Goal: Task Accomplishment & Management: Use online tool/utility

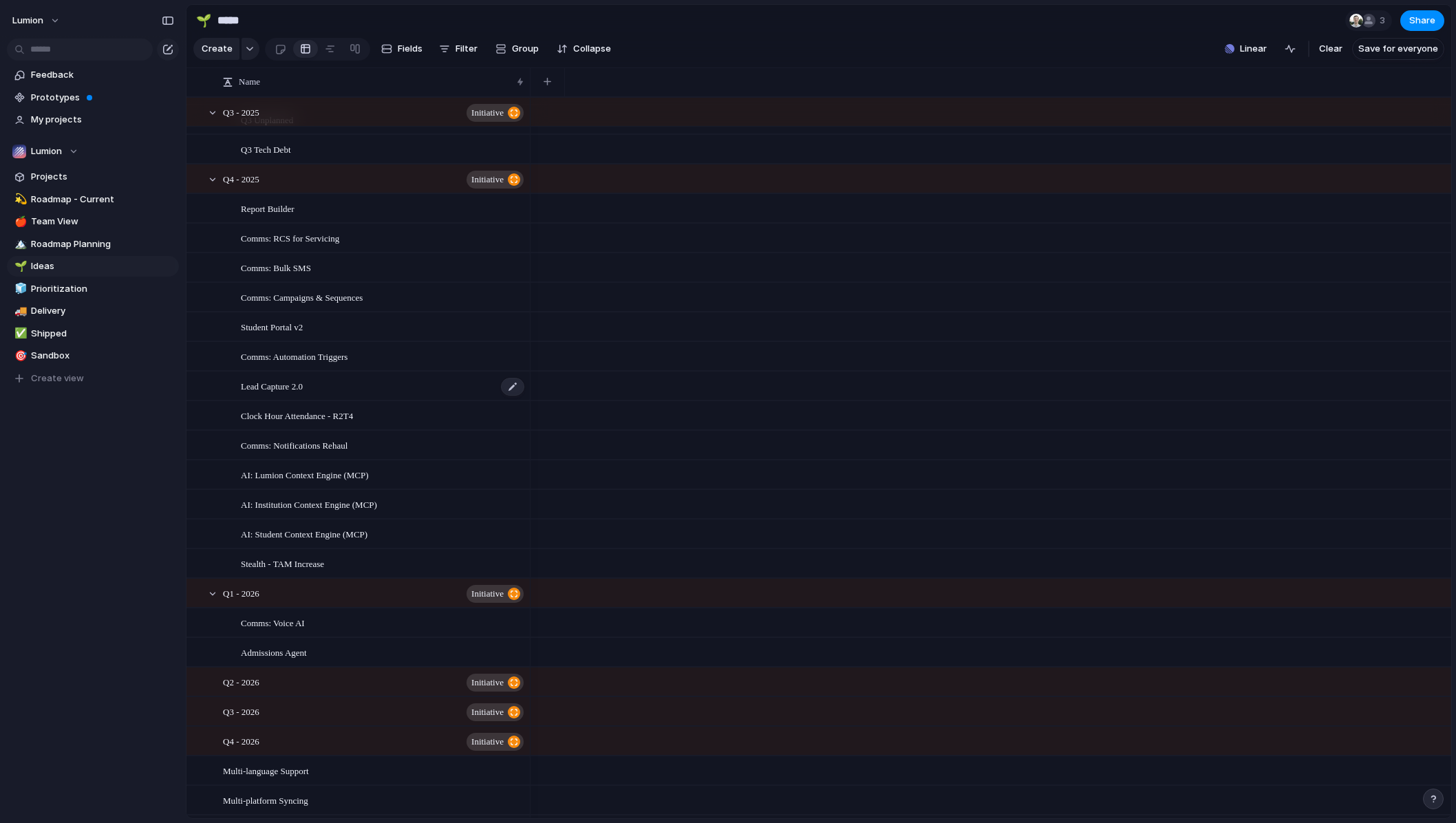
scroll to position [377, 0]
click at [278, 216] on span "Report Builder" at bounding box center [267, 207] width 54 height 16
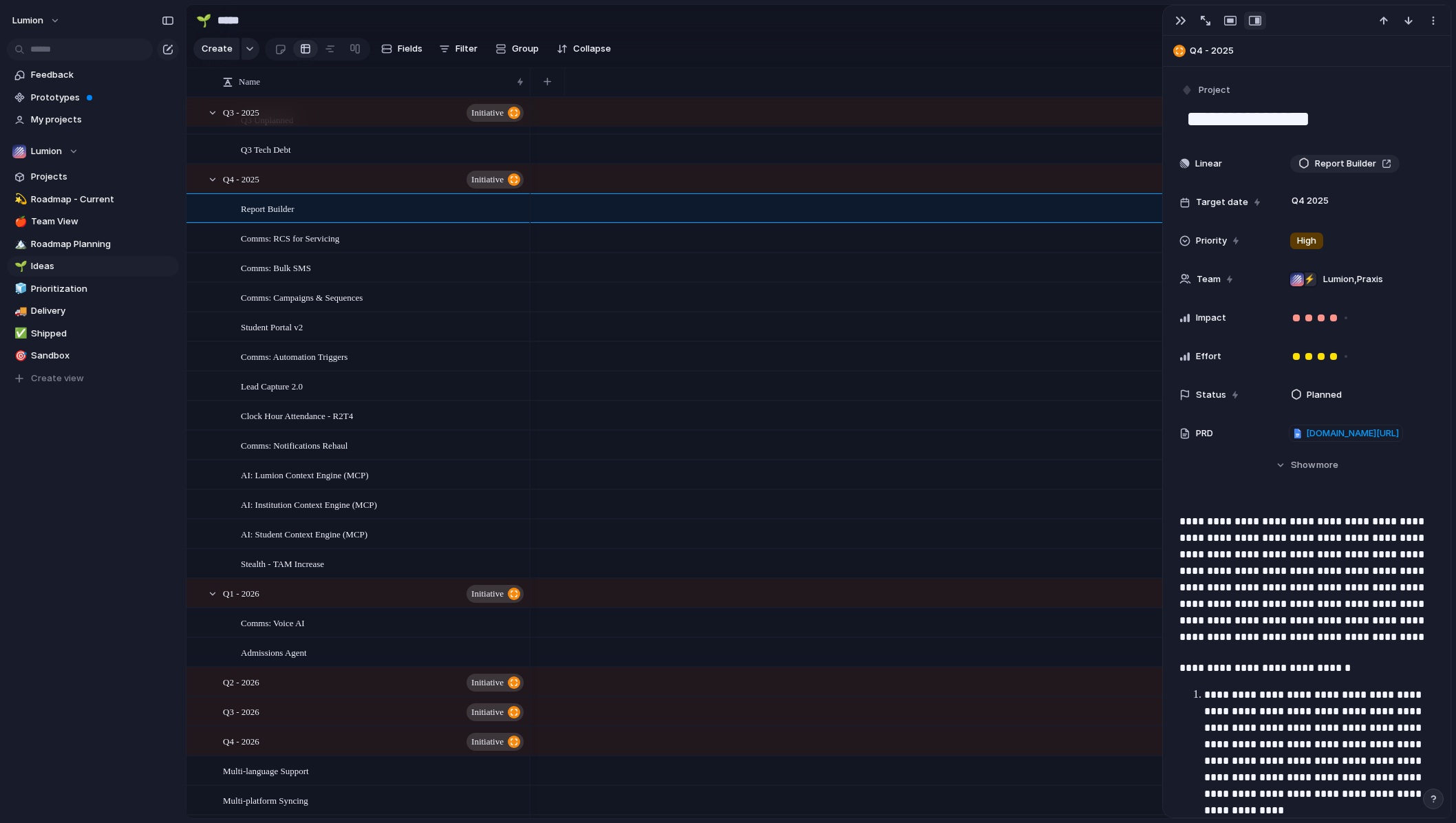
click at [1049, 121] on textarea "**********" at bounding box center [1307, 119] width 243 height 29
click at [273, 334] on span "Student Portal v2" at bounding box center [272, 326] width 62 height 16
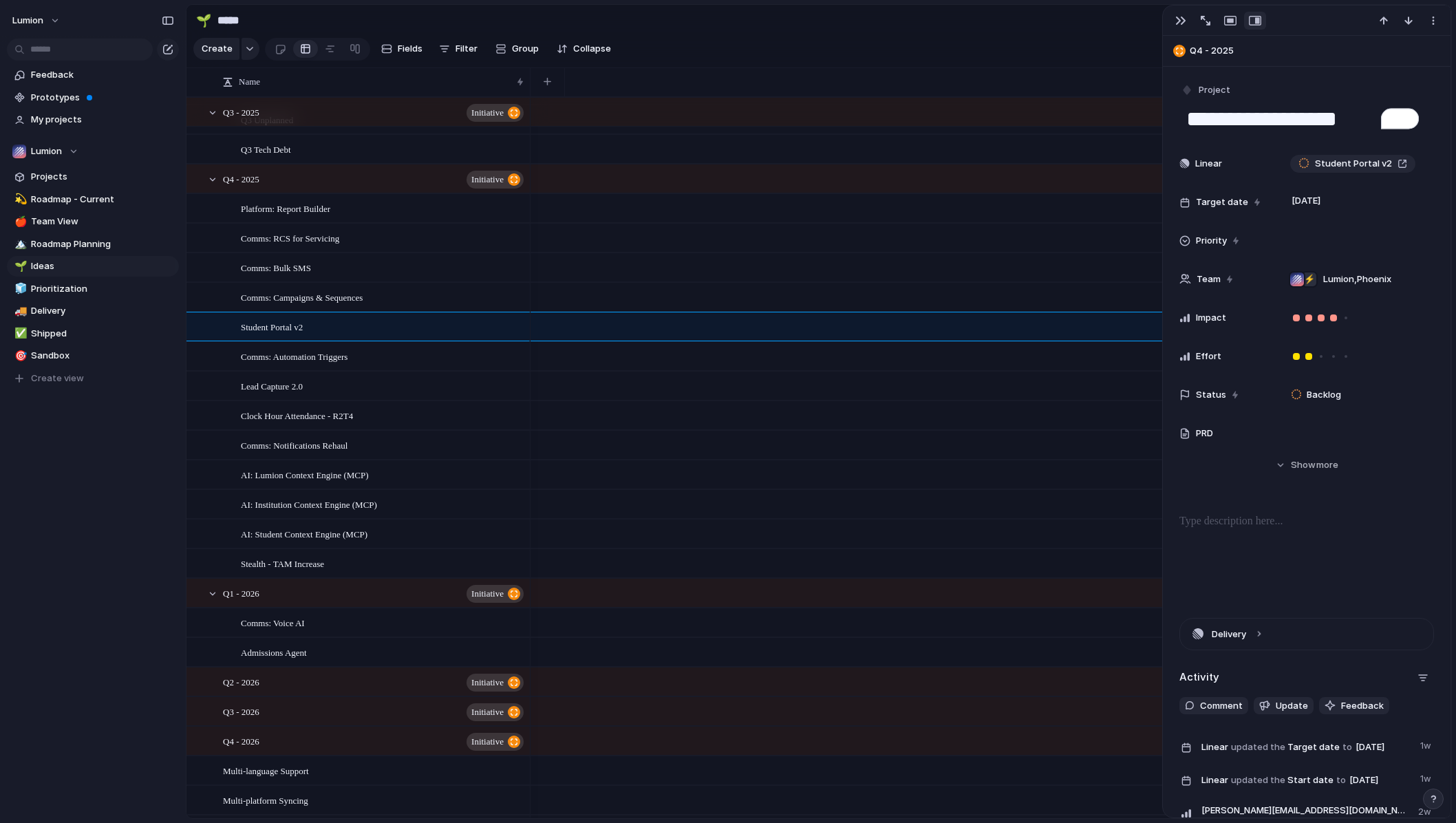
click at [1049, 113] on textarea "**********" at bounding box center [1307, 119] width 243 height 29
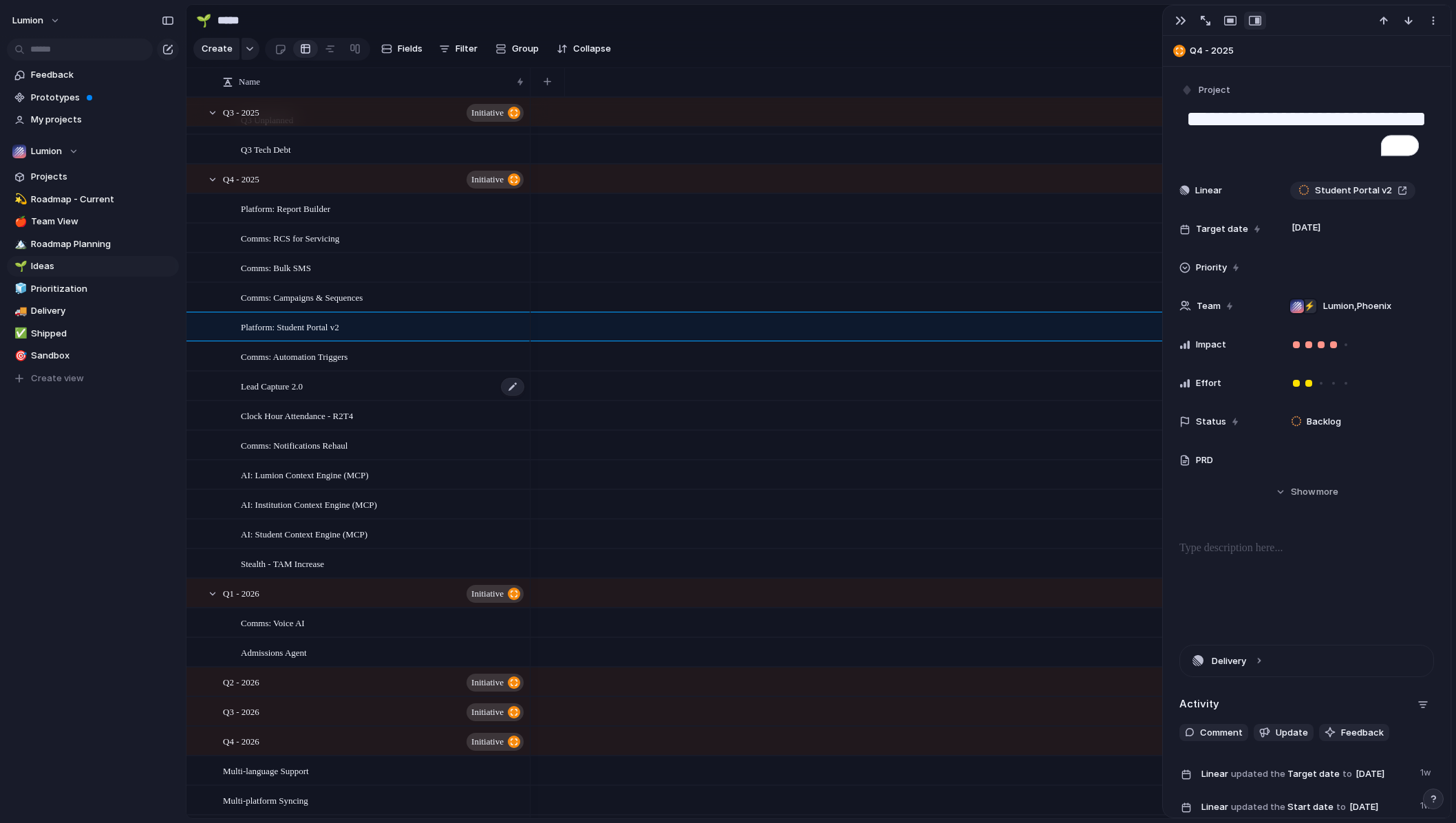
click at [266, 393] on span "Lead Capture 2.0" at bounding box center [272, 386] width 62 height 16
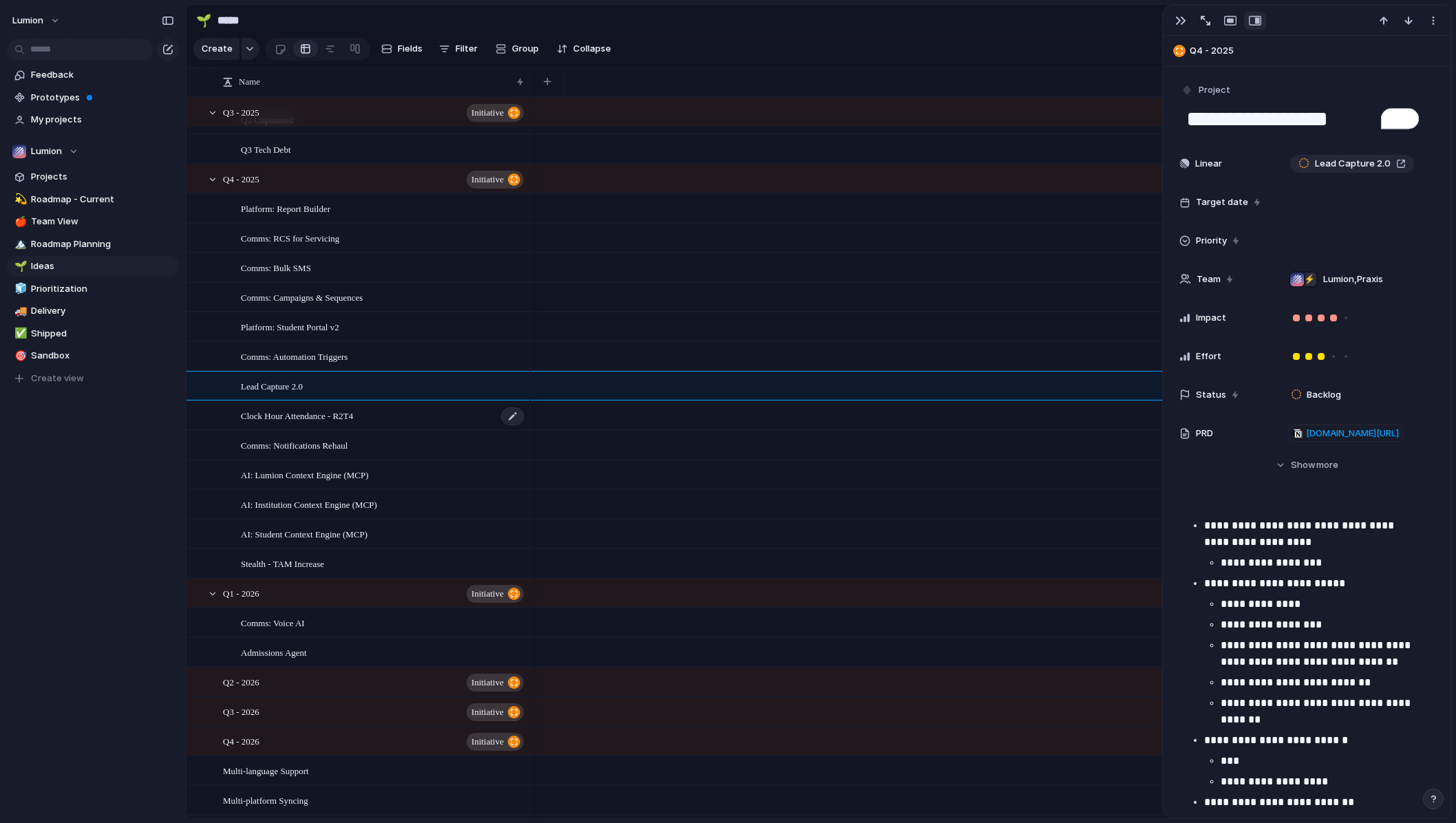
click at [251, 419] on span "Clock Hour Attendance - R2T4" at bounding box center [296, 415] width 112 height 16
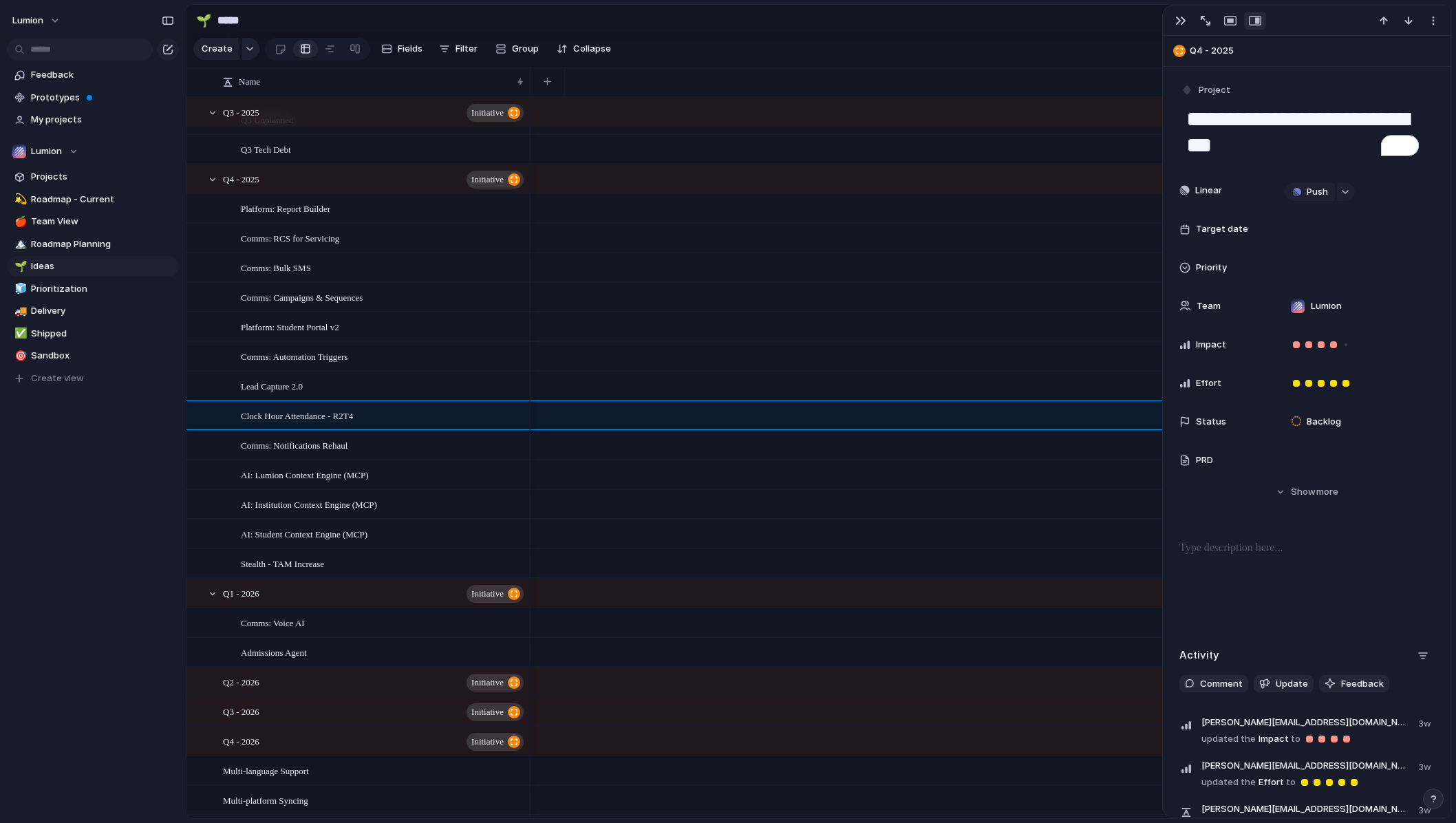
click at [1049, 118] on textarea "**********" at bounding box center [1307, 132] width 243 height 56
click at [308, 571] on span "Stealth - TAM Increase" at bounding box center [282, 563] width 83 height 16
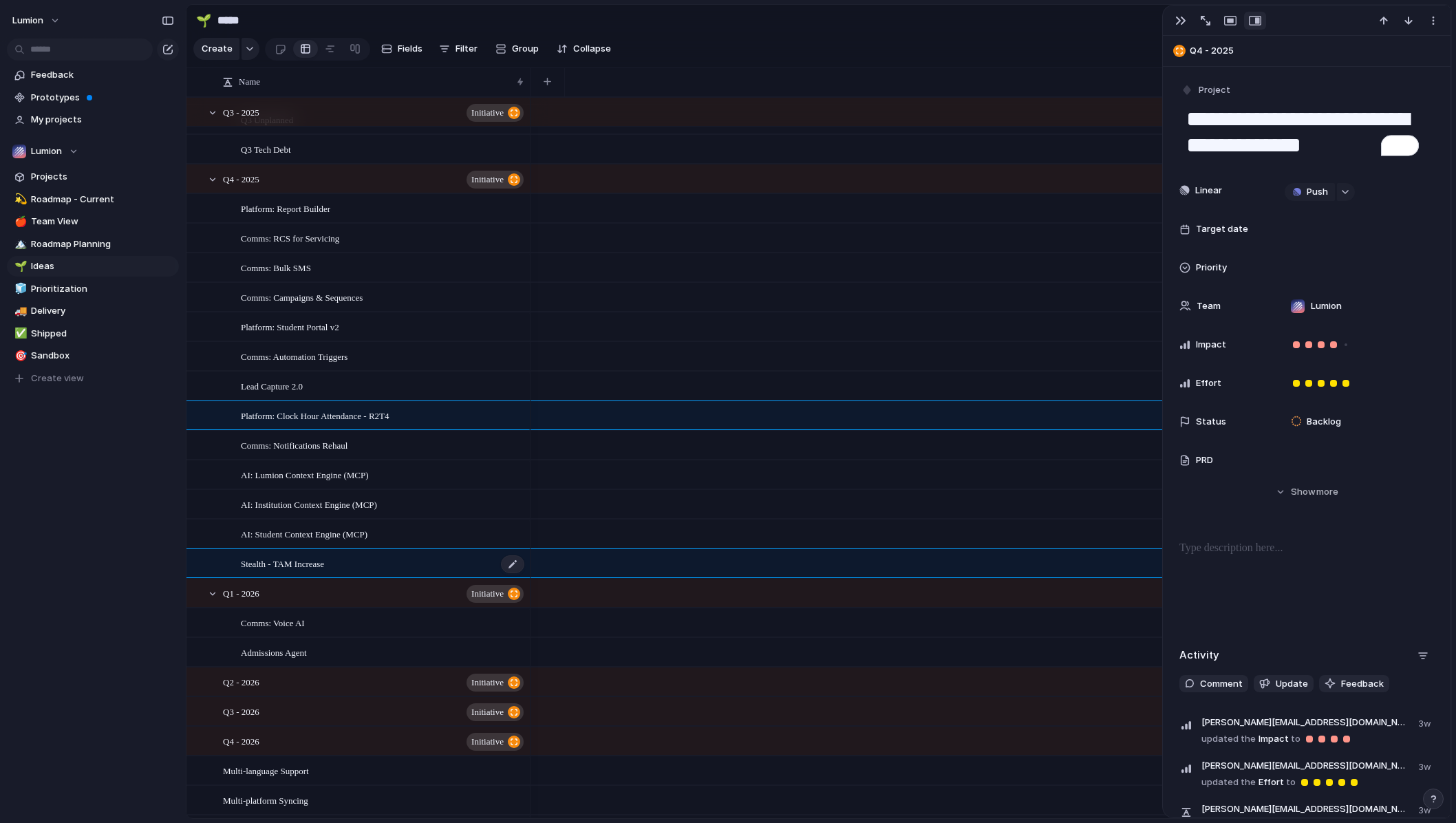
type textarea "**********"
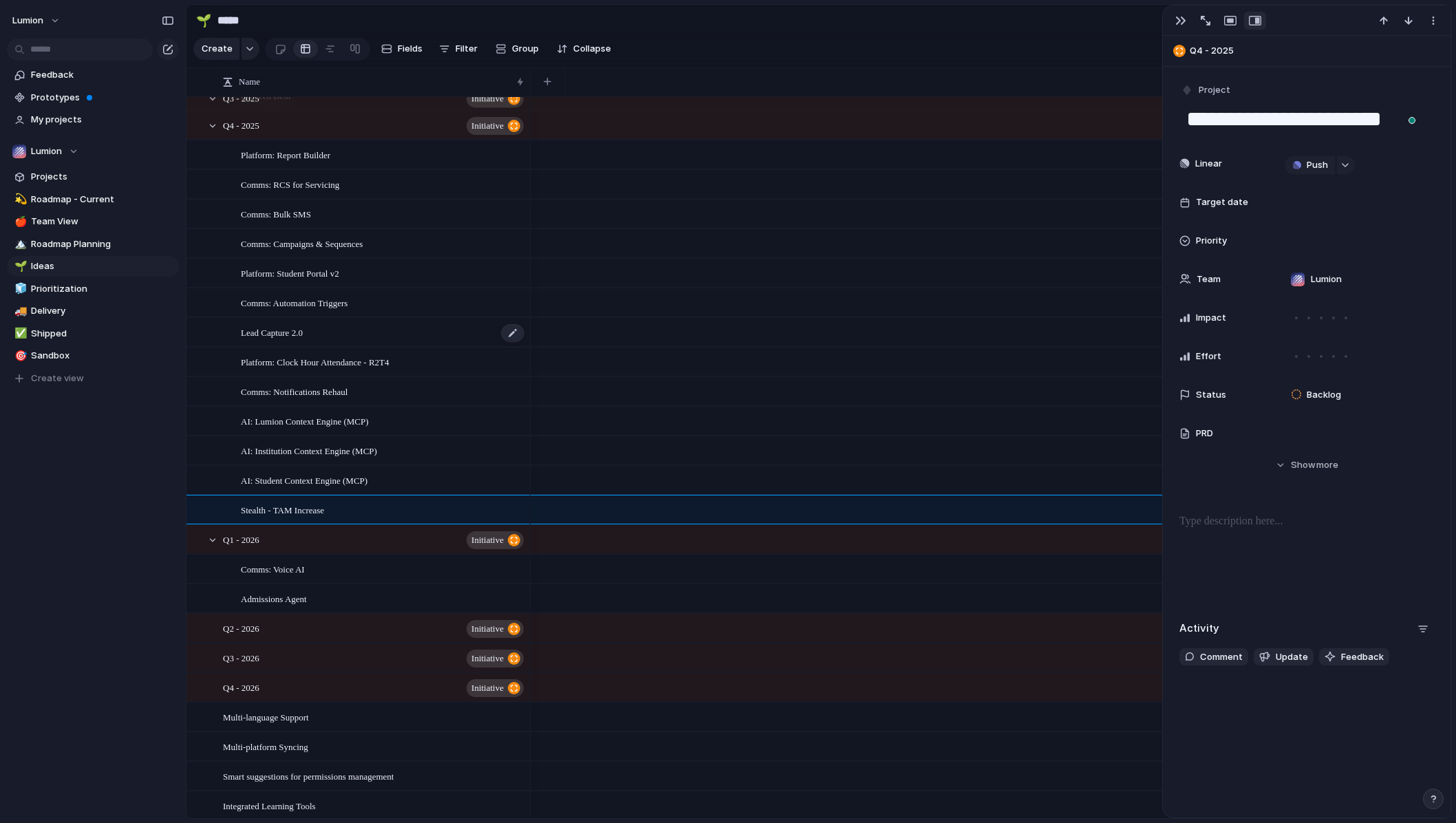
scroll to position [404, 0]
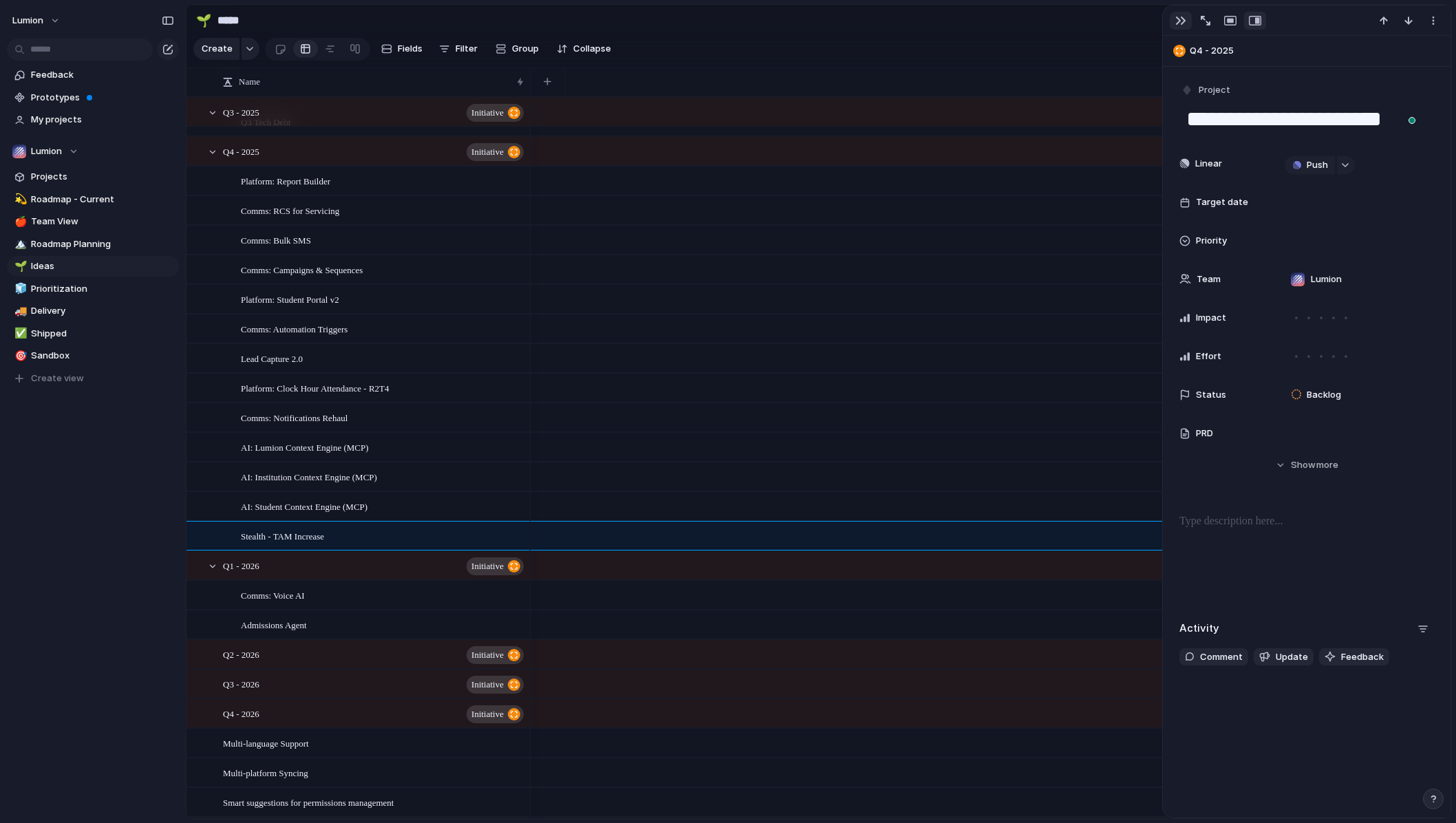
click at [1049, 22] on div "button" at bounding box center [1182, 21] width 11 height 11
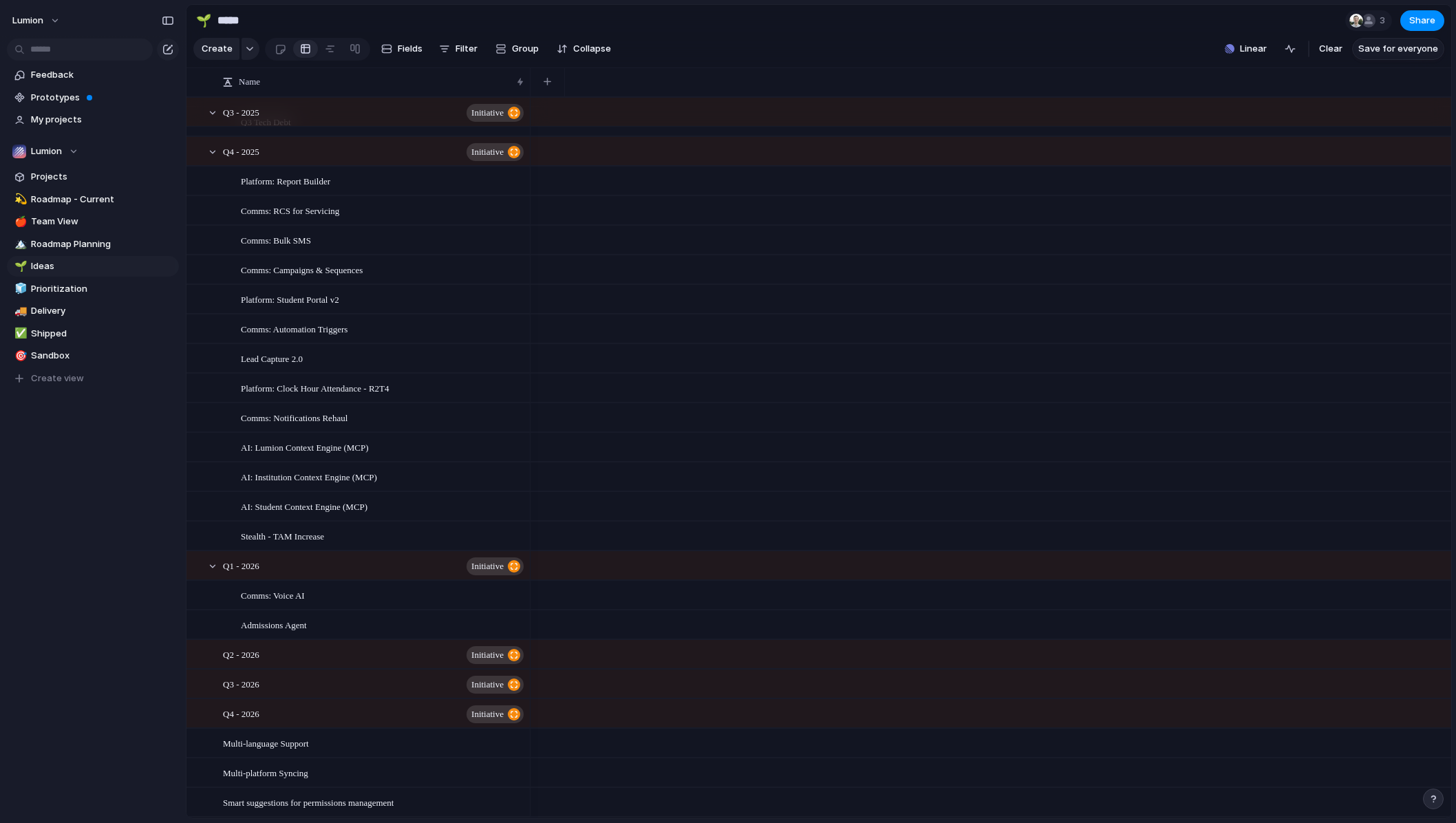
click at [1049, 56] on span "Save for everyone" at bounding box center [1398, 49] width 80 height 14
click at [90, 242] on span "Roadmap Planning" at bounding box center [103, 244] width 143 height 14
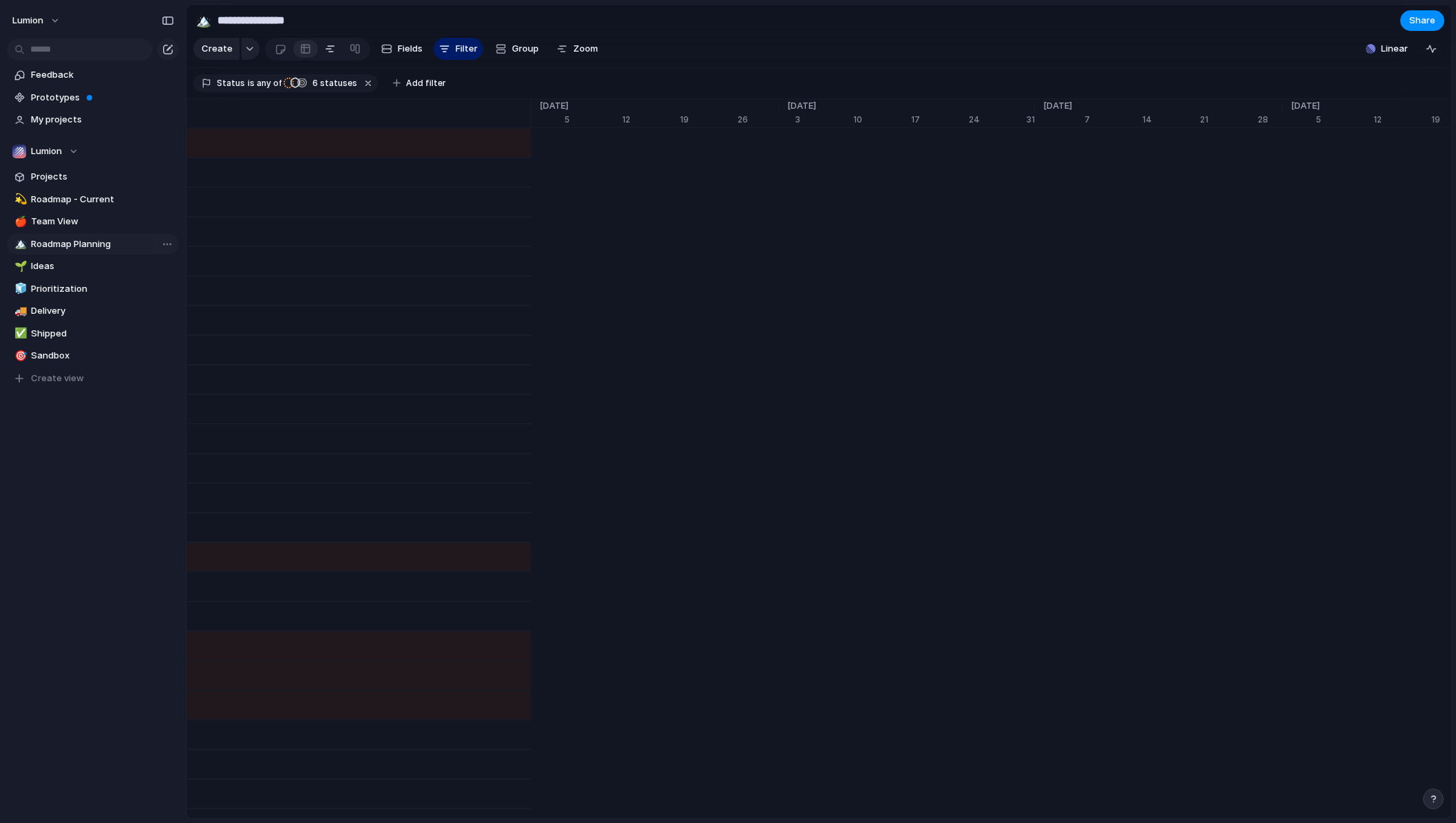
type input "**********"
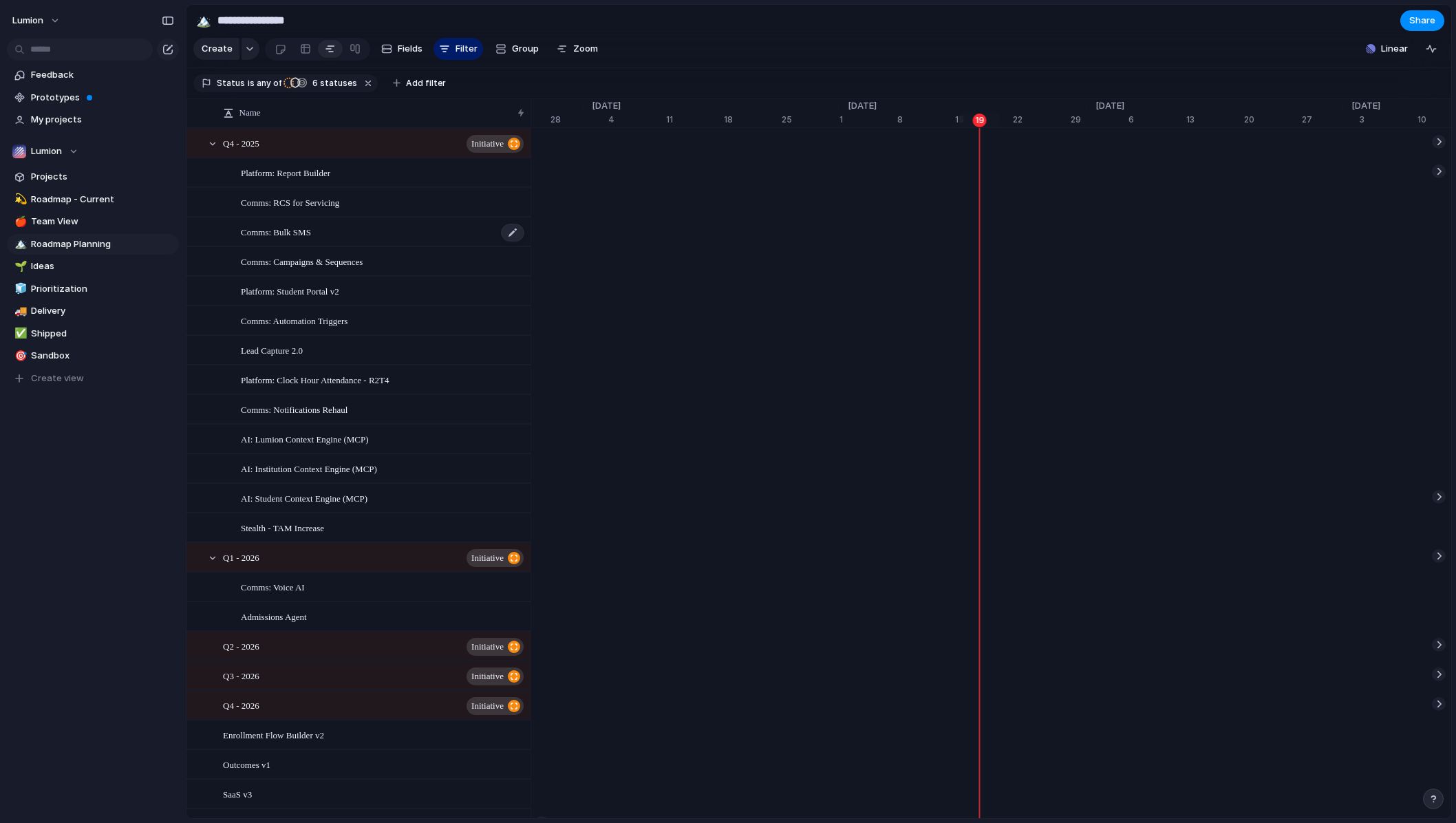
scroll to position [0, 8744]
click at [1049, 56] on span "Linear" at bounding box center [1395, 49] width 26 height 14
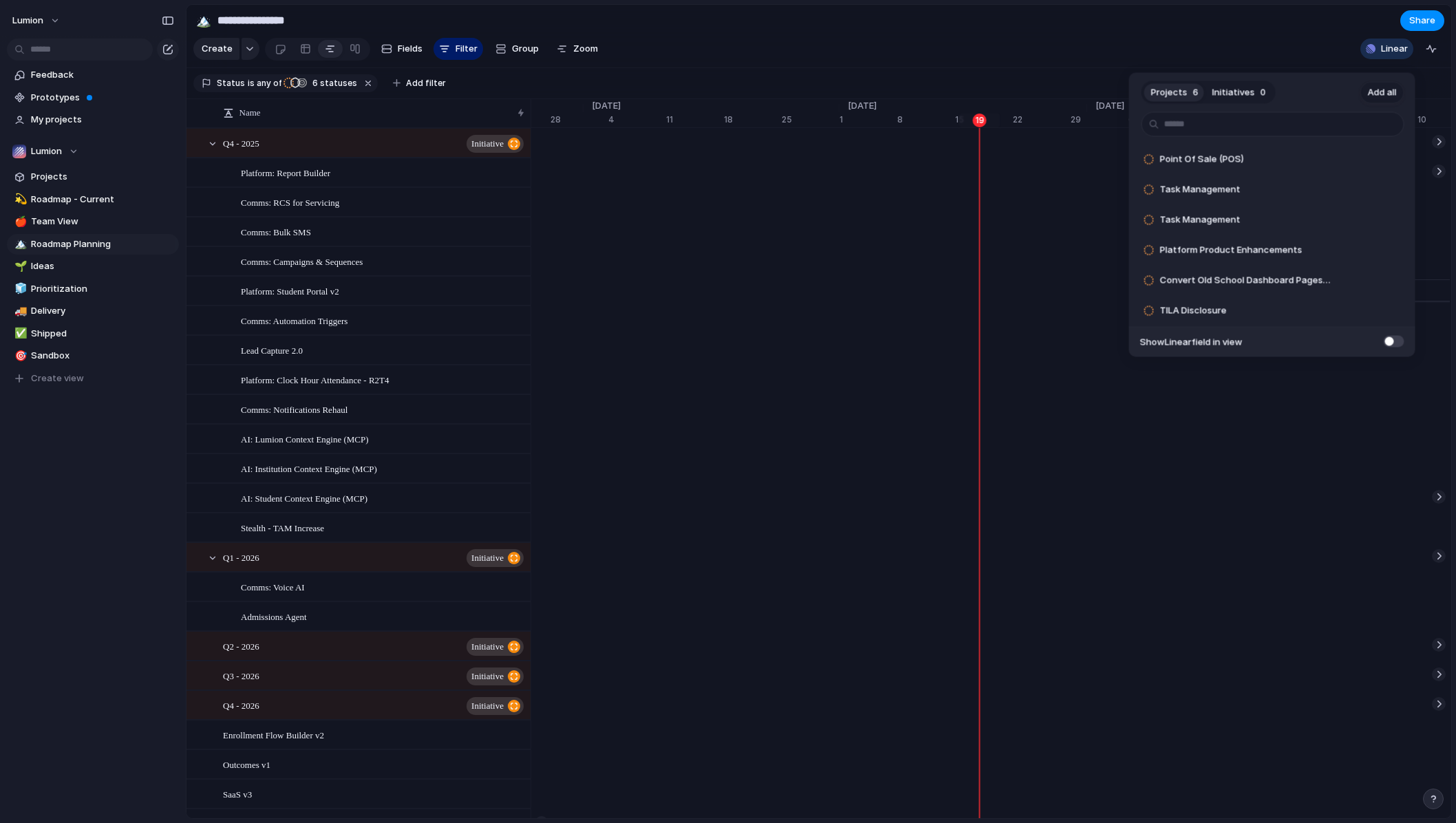
click at [1049, 95] on span "Add all" at bounding box center [1382, 92] width 29 height 14
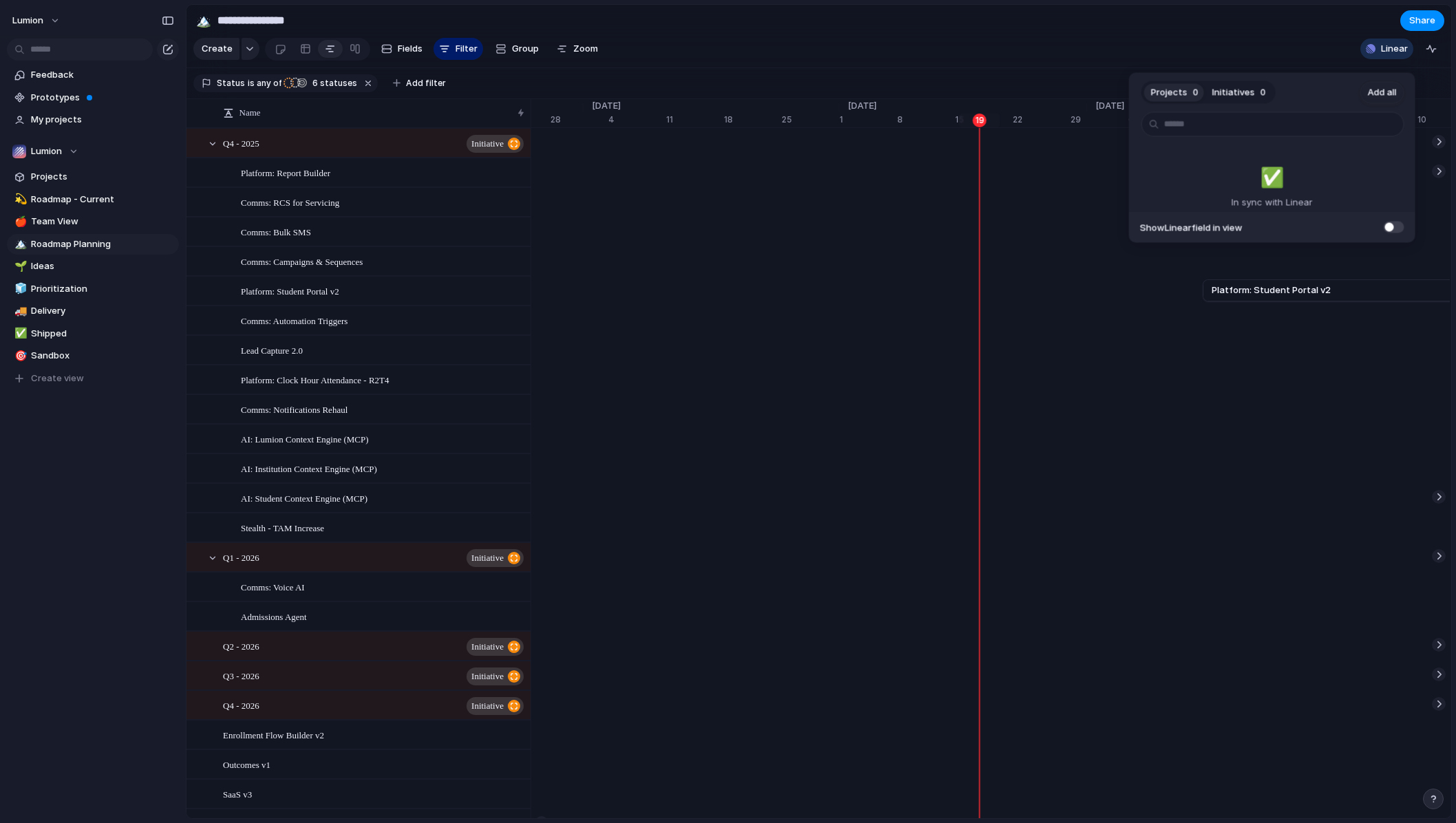
click at [1049, 227] on span at bounding box center [1395, 226] width 21 height 11
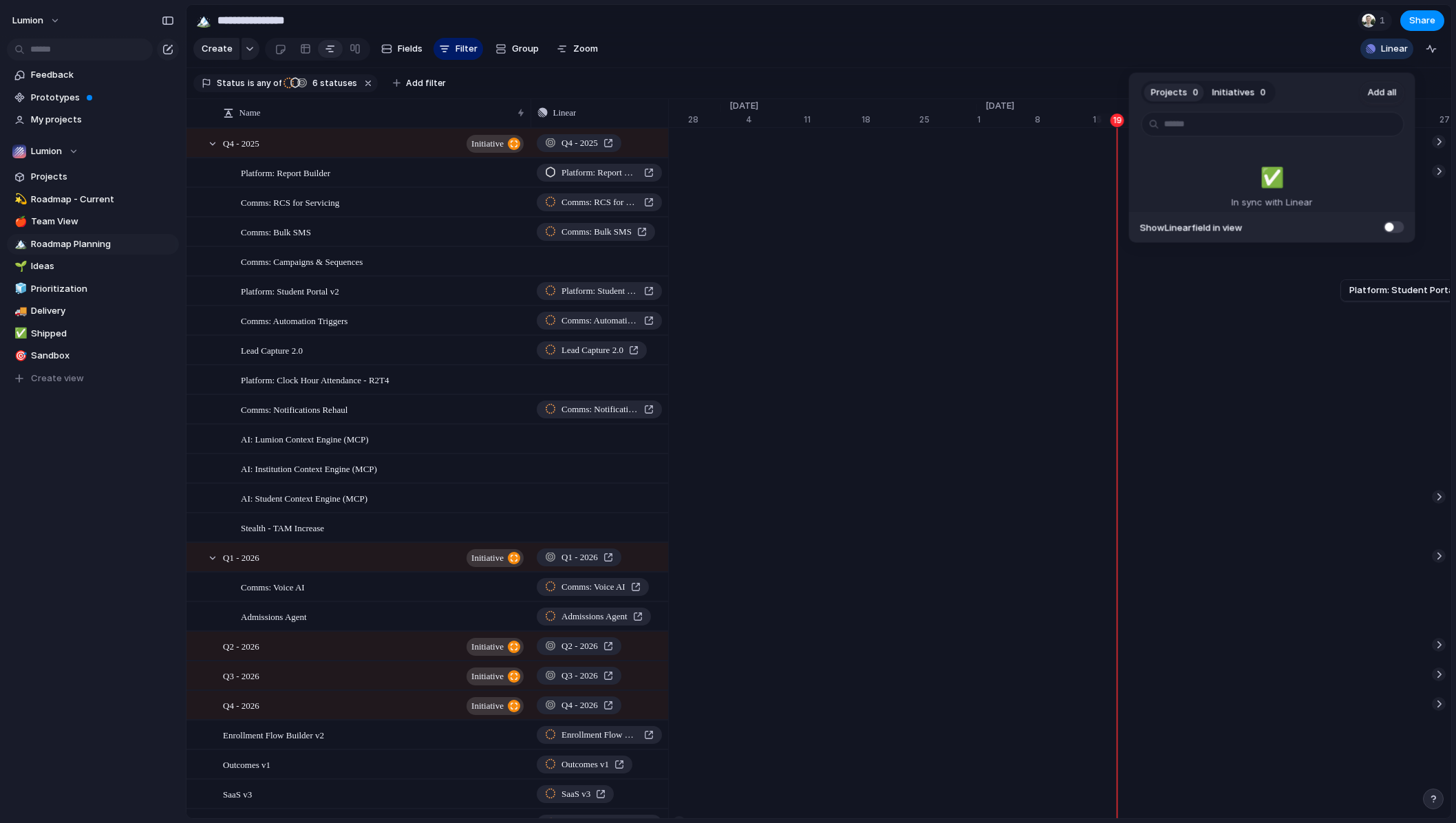
click at [1049, 11] on div "Projects 0 Initiatives 0 Add all ✅️ In sync with Linear Show Linear field in vi…" at bounding box center [728, 411] width 1456 height 823
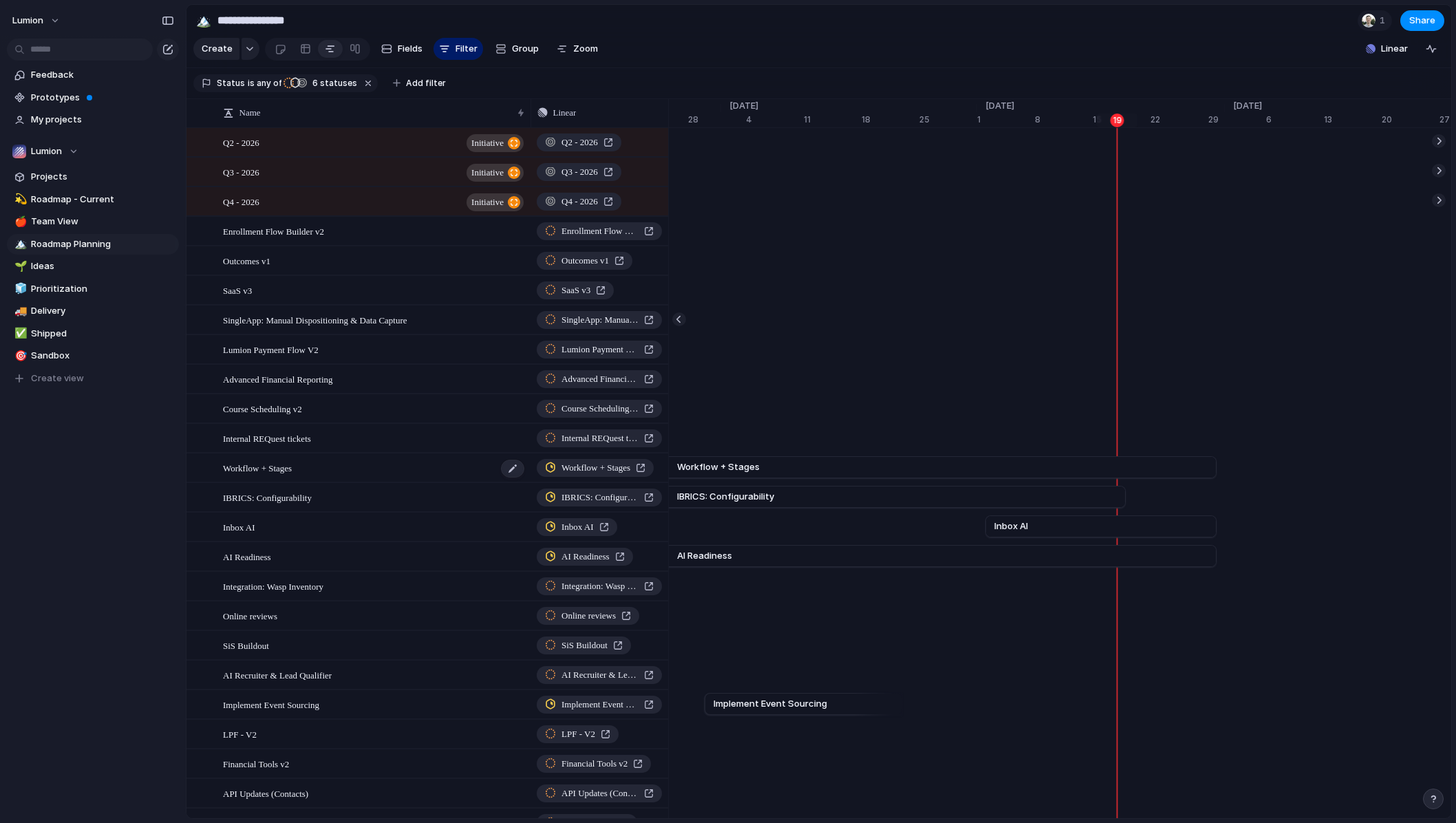
scroll to position [494, 0]
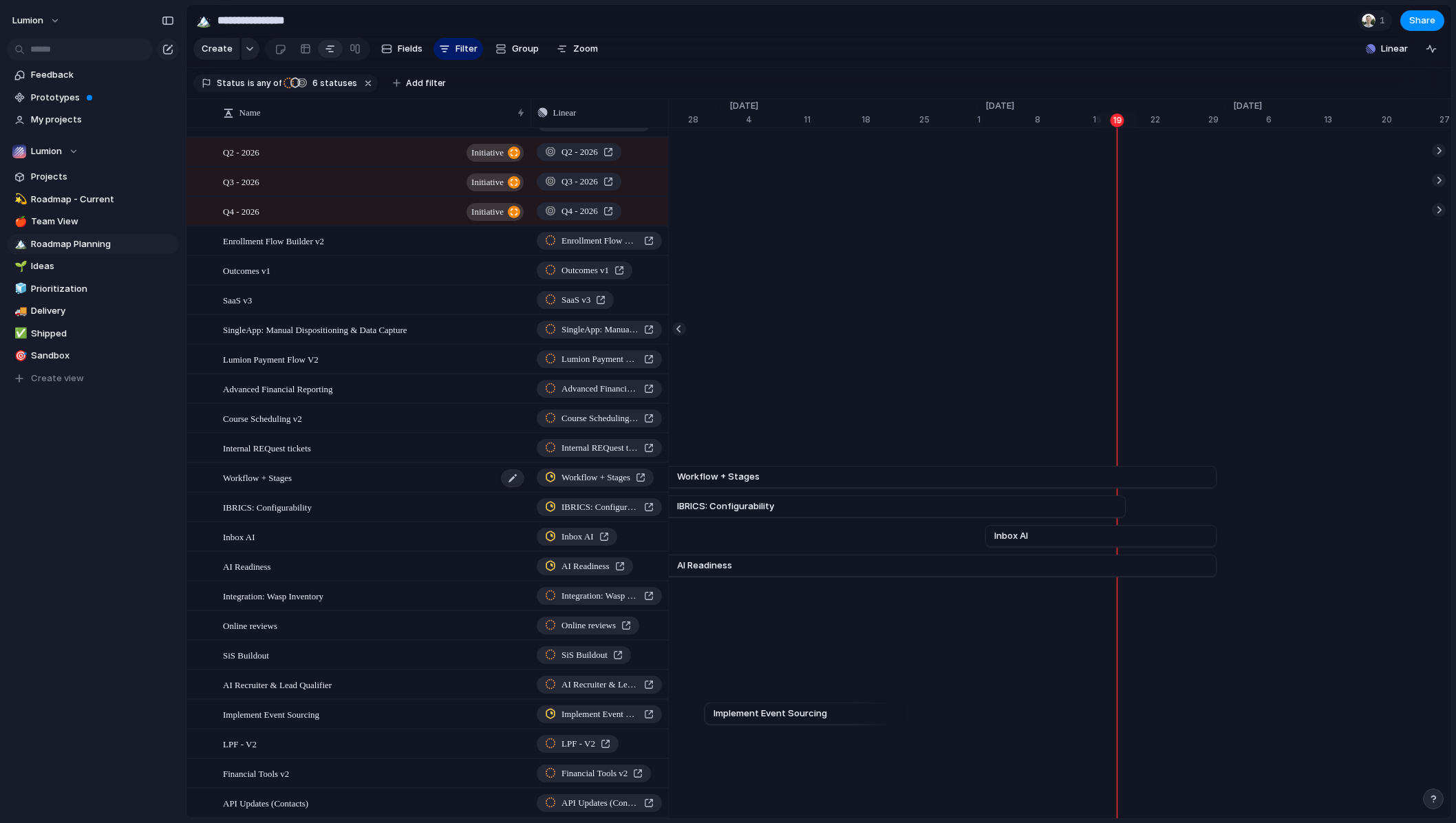
click at [329, 490] on div "Workflow + Stages" at bounding box center [373, 478] width 303 height 28
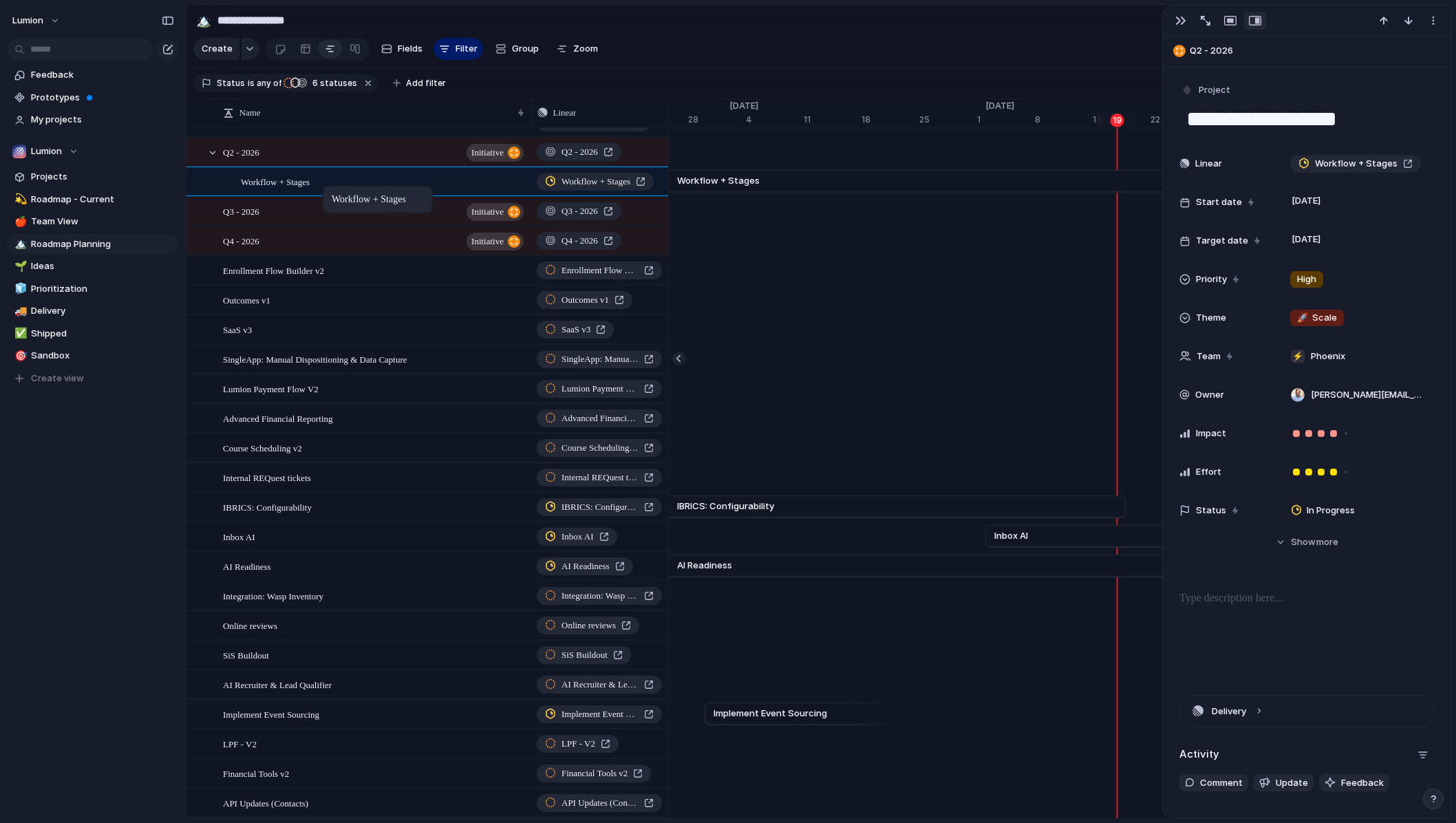
drag, startPoint x: 320, startPoint y: 488, endPoint x: 330, endPoint y: 189, distance: 299.2
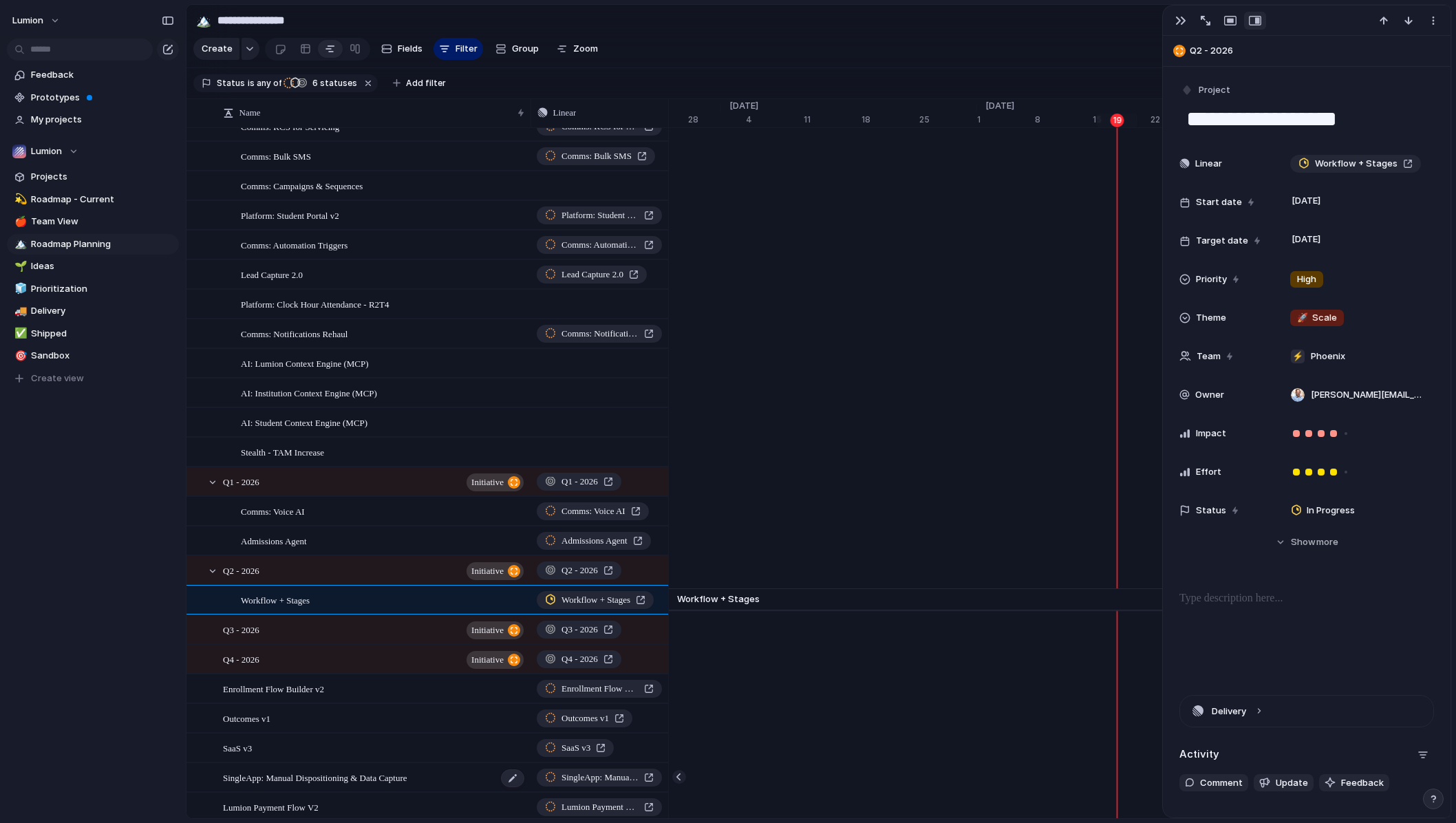
scroll to position [45, 0]
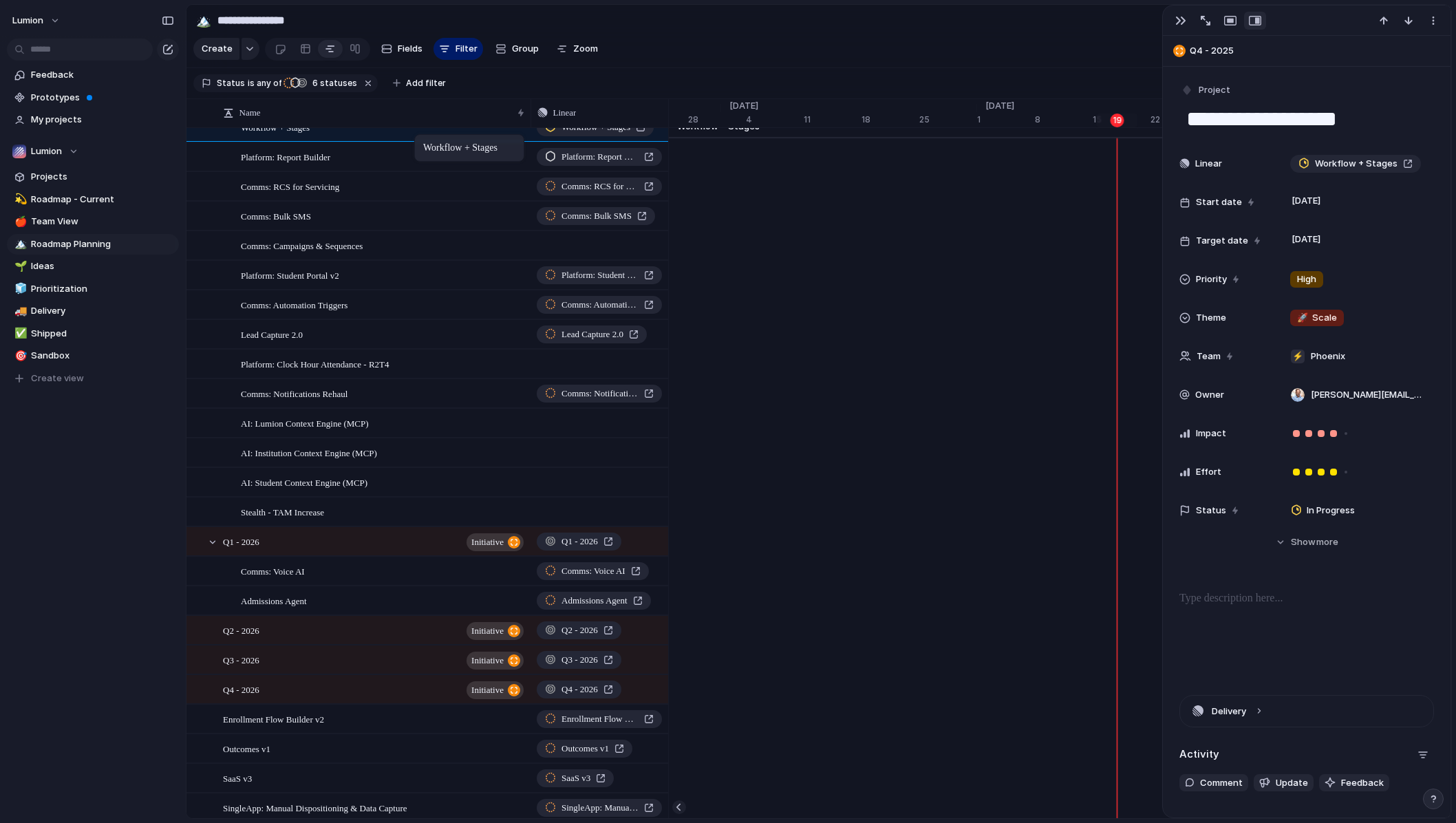
drag, startPoint x: 350, startPoint y: 638, endPoint x: 422, endPoint y: 138, distance: 505.2
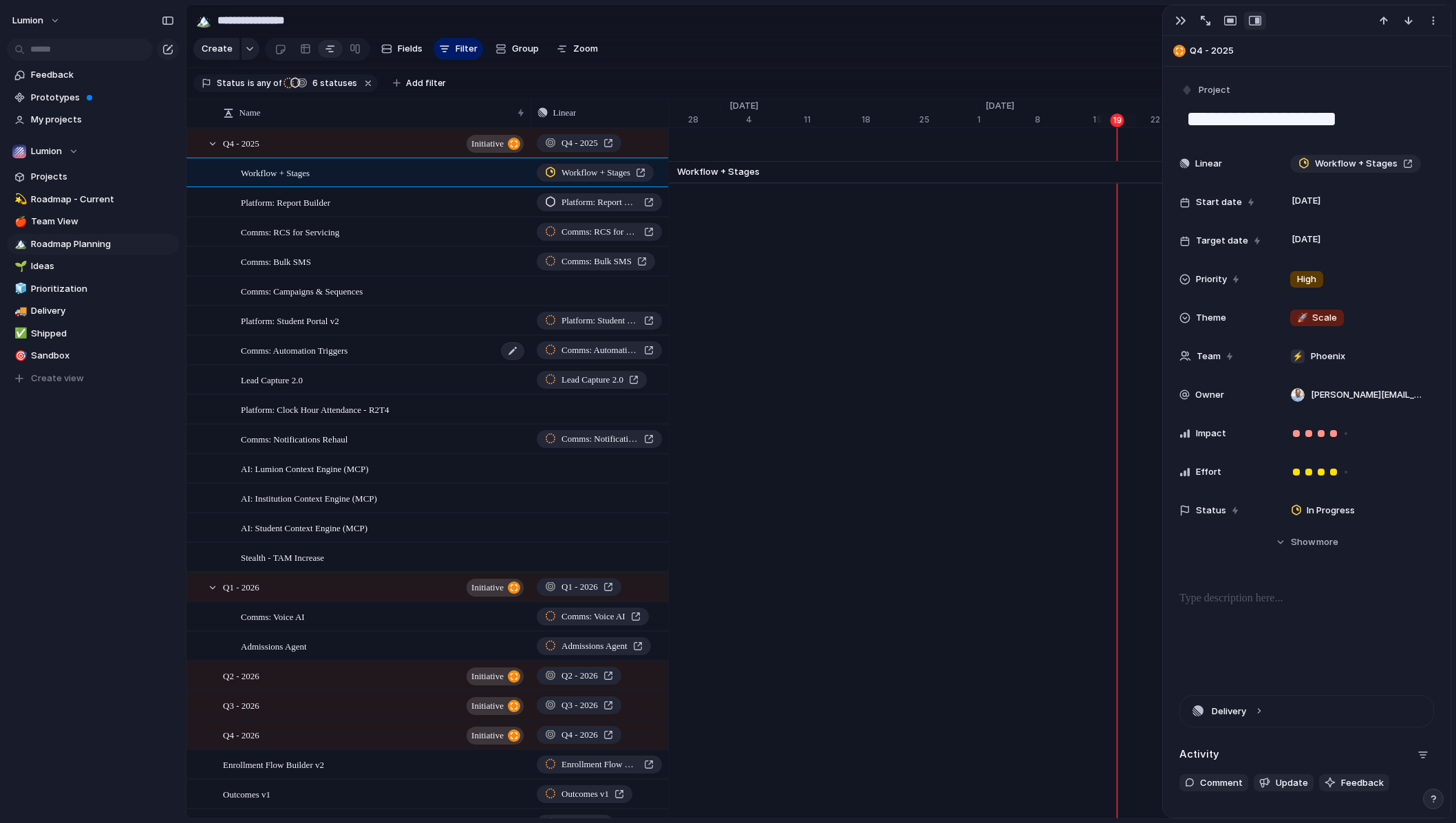
scroll to position [0, 0]
click at [211, 150] on div at bounding box center [212, 143] width 12 height 12
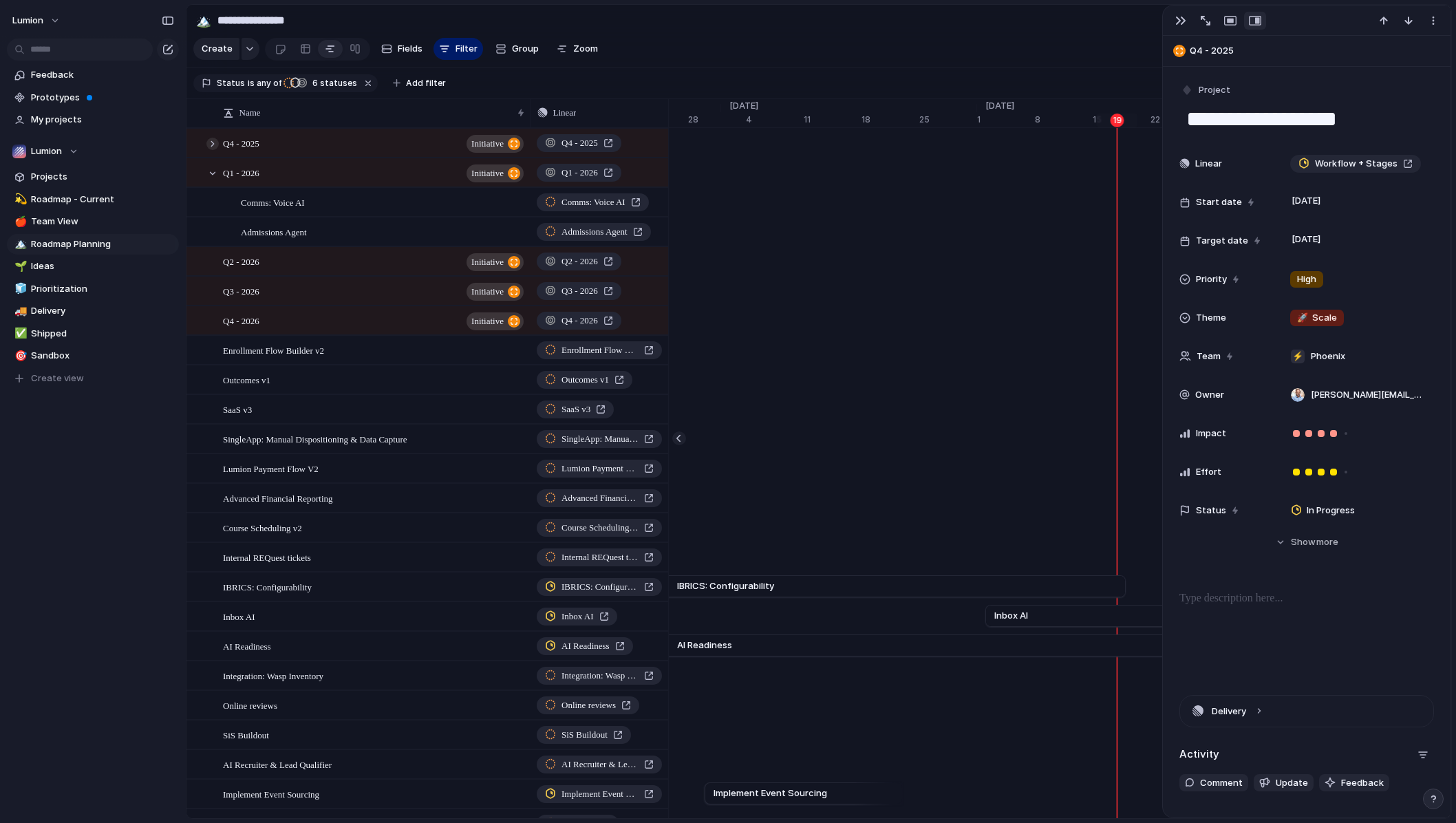
click at [211, 150] on div at bounding box center [212, 143] width 12 height 12
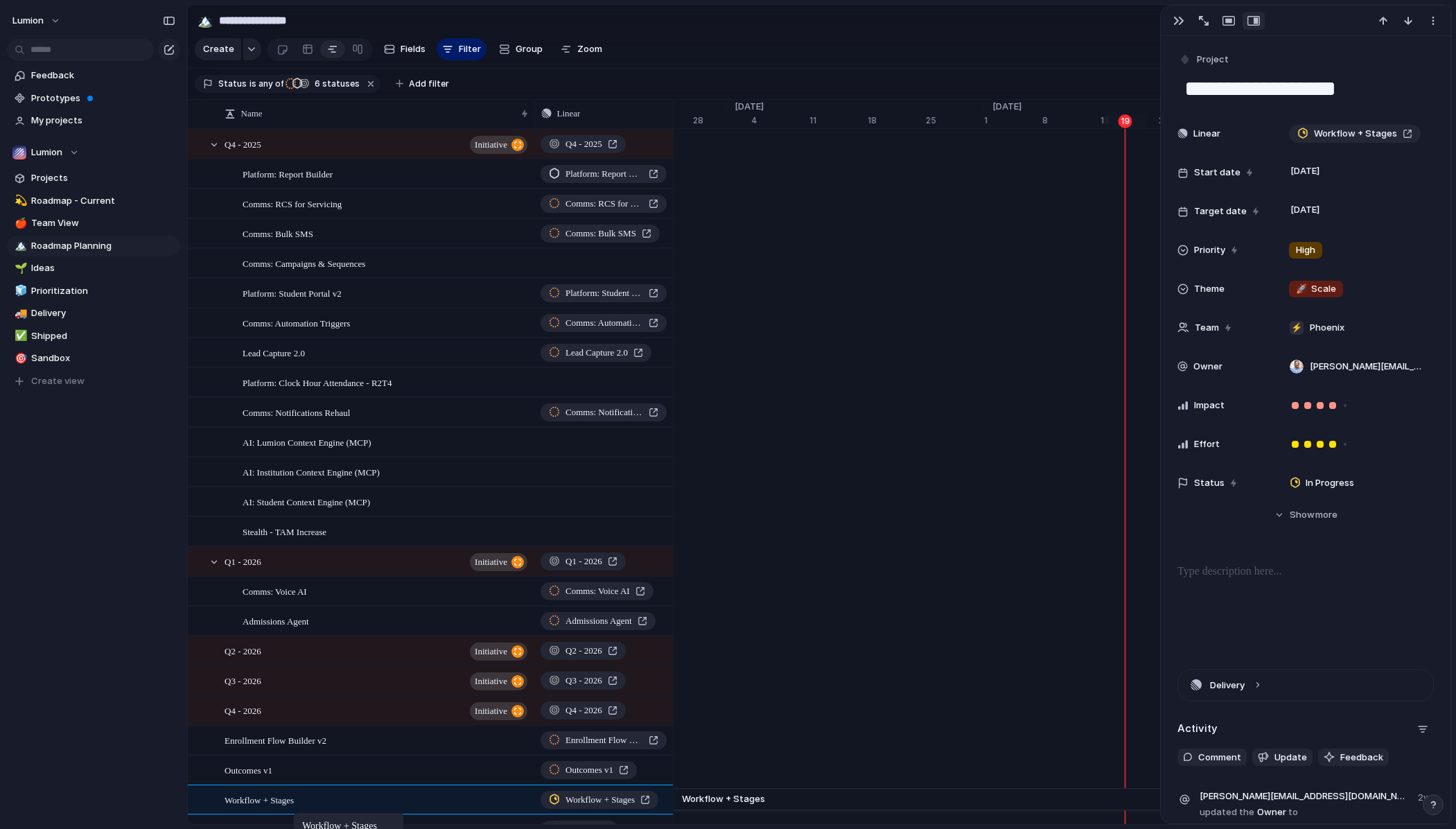
drag, startPoint x: 347, startPoint y: 181, endPoint x: 300, endPoint y: 820, distance: 640.7
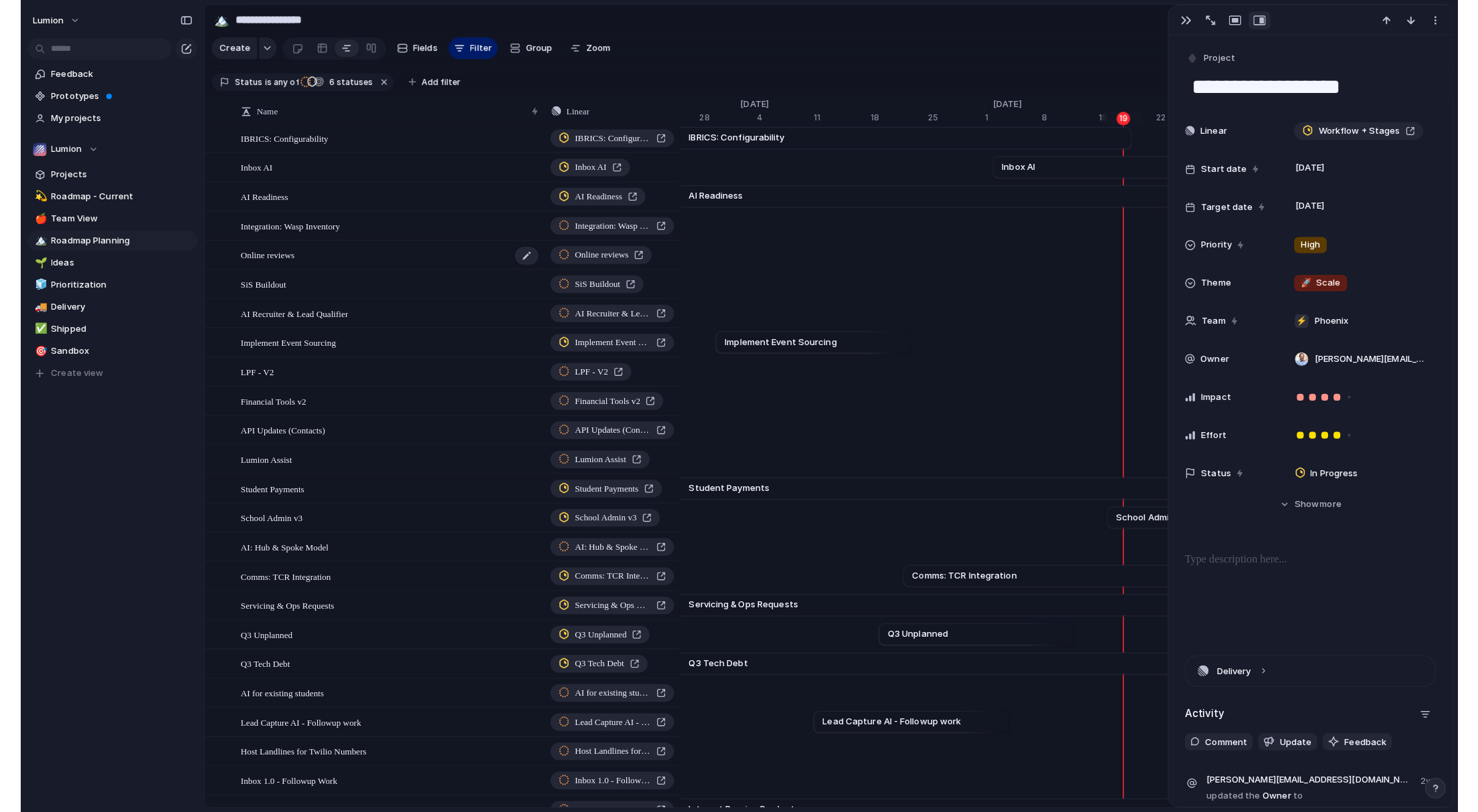
scroll to position [833, 0]
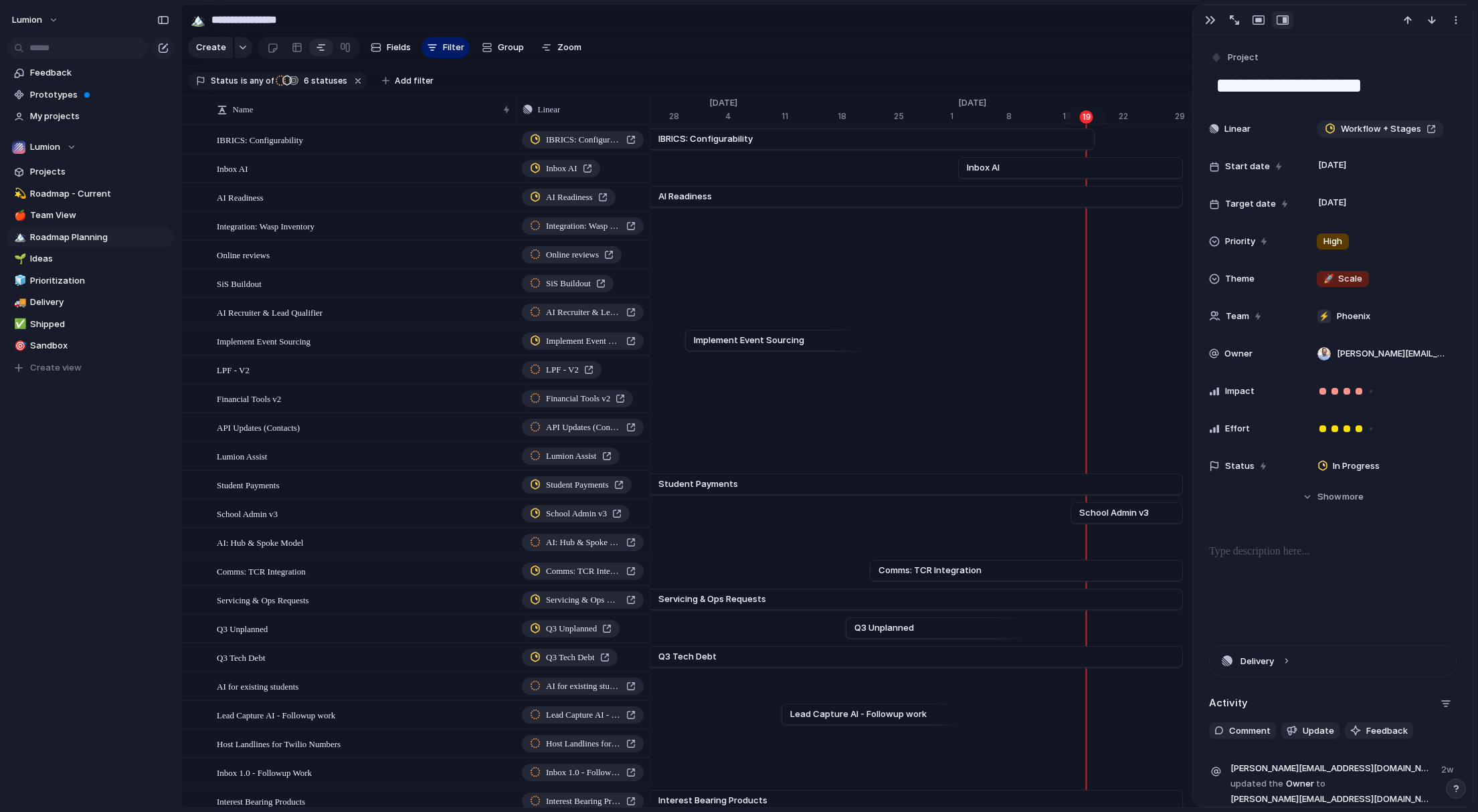
click at [711, 35] on section "**********" at bounding box center [827, 19] width 1292 height 30
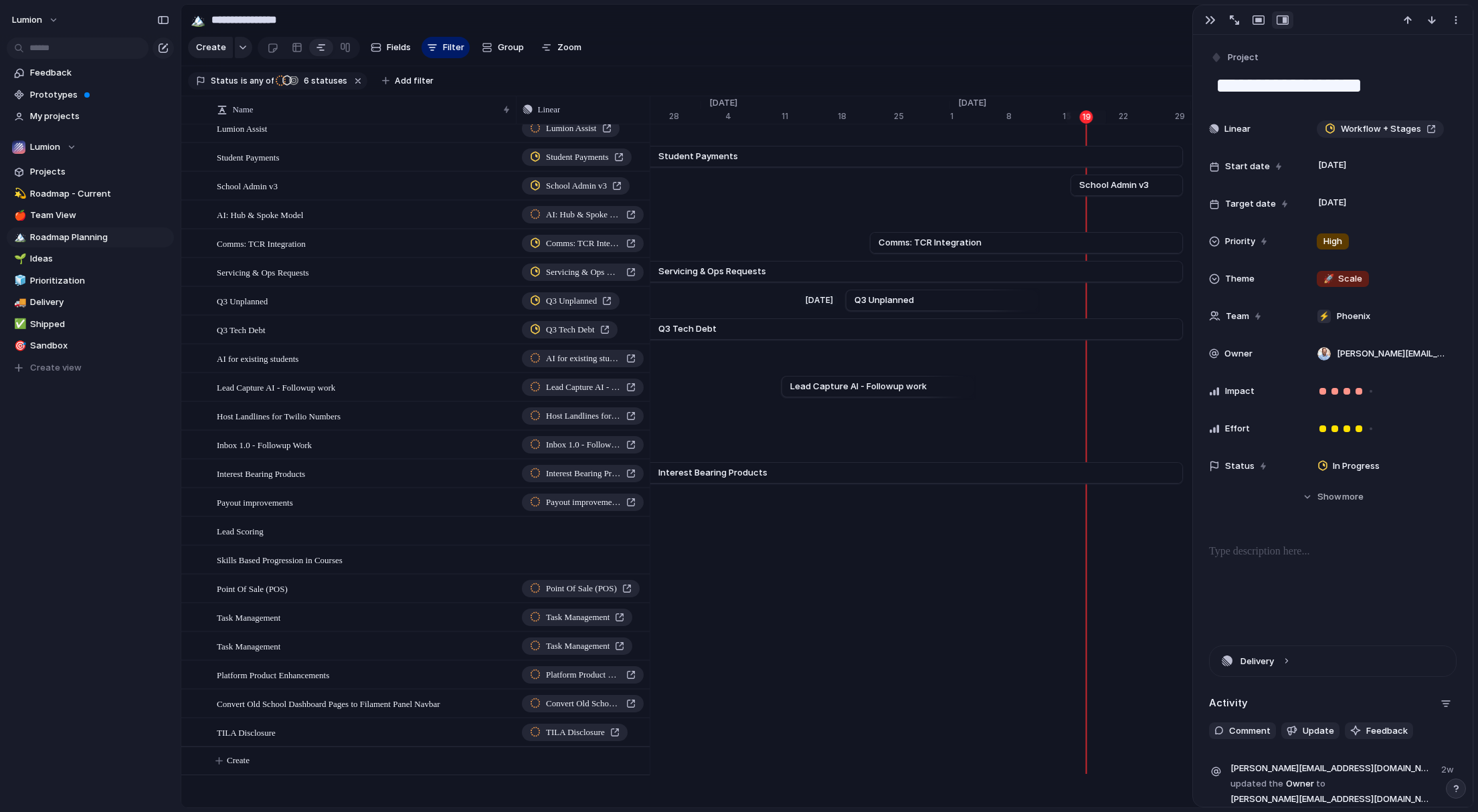
scroll to position [1178, 0]
